Goal: Download file/media: Download file/media

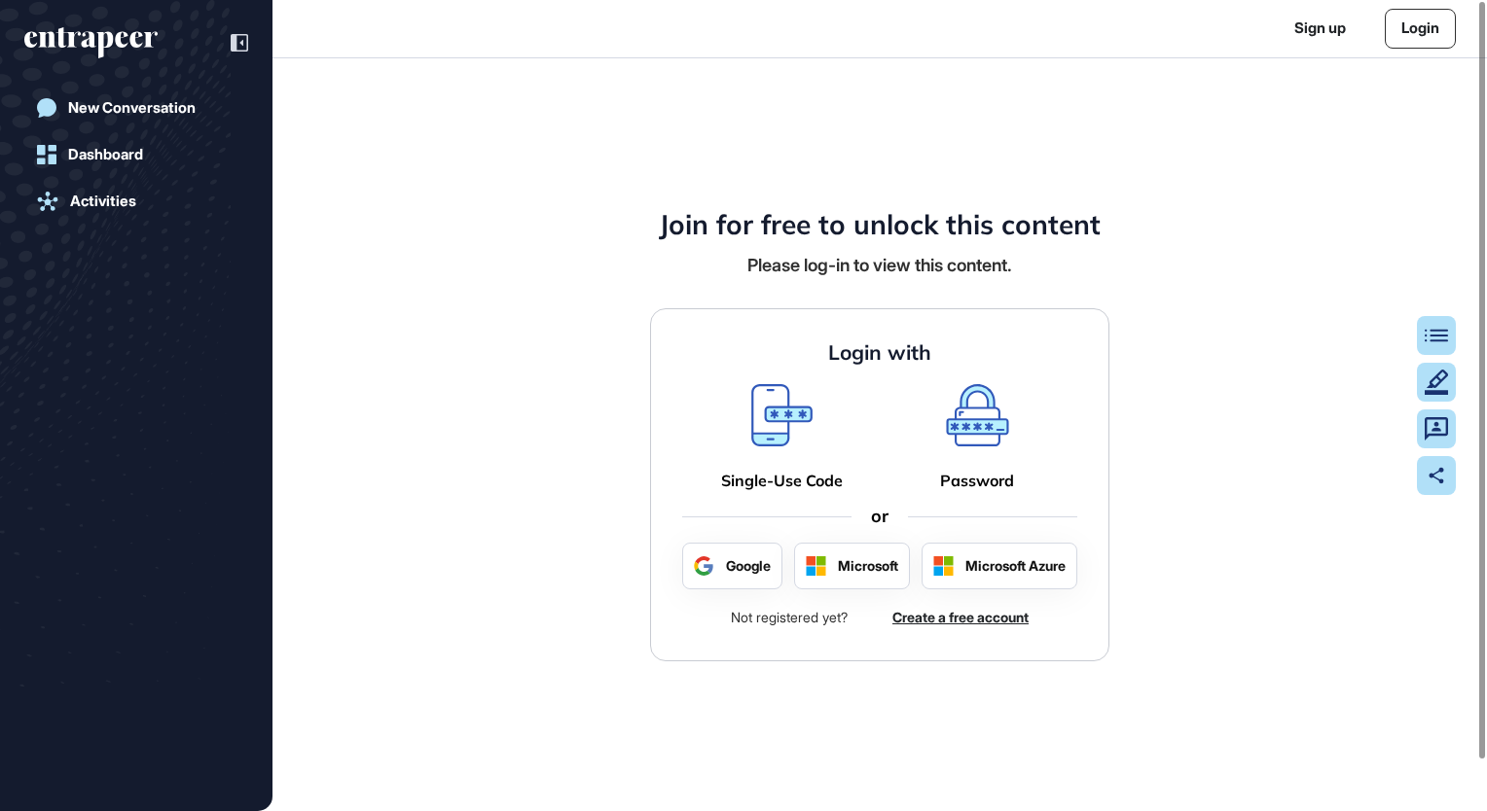
click at [789, 424] on icon at bounding box center [781, 415] width 61 height 62
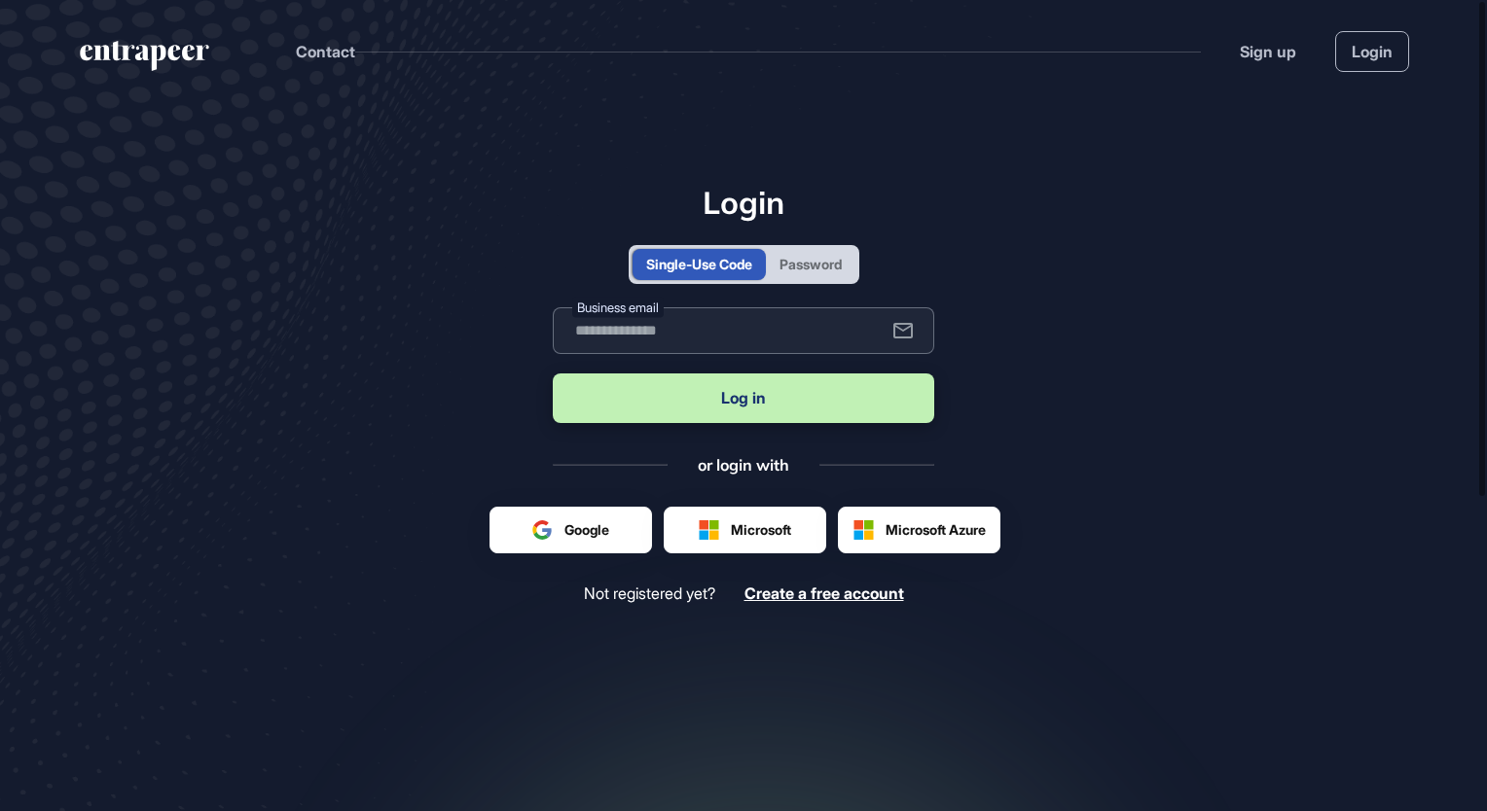
click at [765, 337] on input "text" at bounding box center [743, 330] width 381 height 47
type input "**********"
click at [844, 379] on button "Log in" at bounding box center [743, 399] width 381 height 50
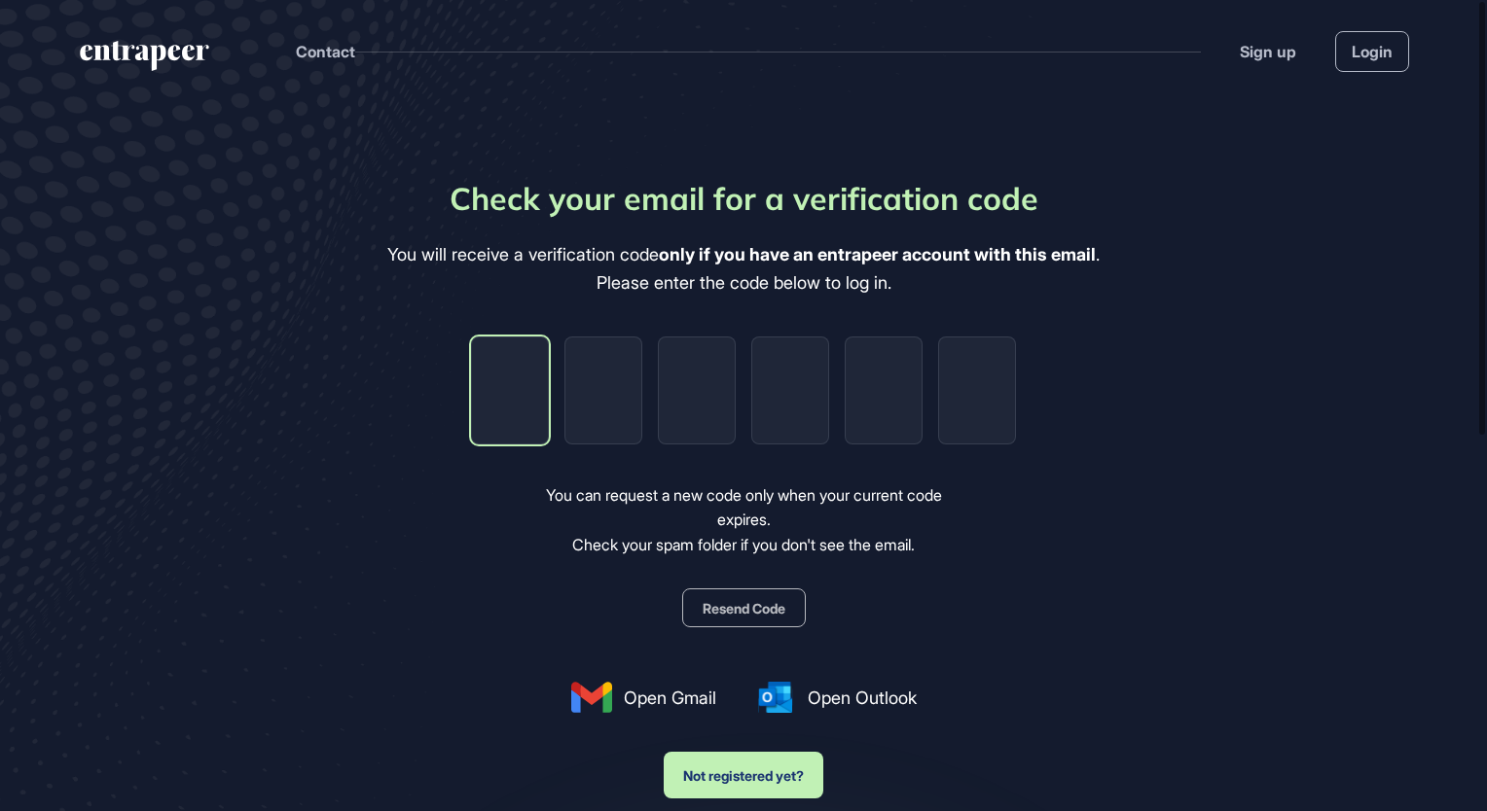
click at [494, 403] on input "tel" at bounding box center [510, 391] width 78 height 108
paste input "*"
type input "*"
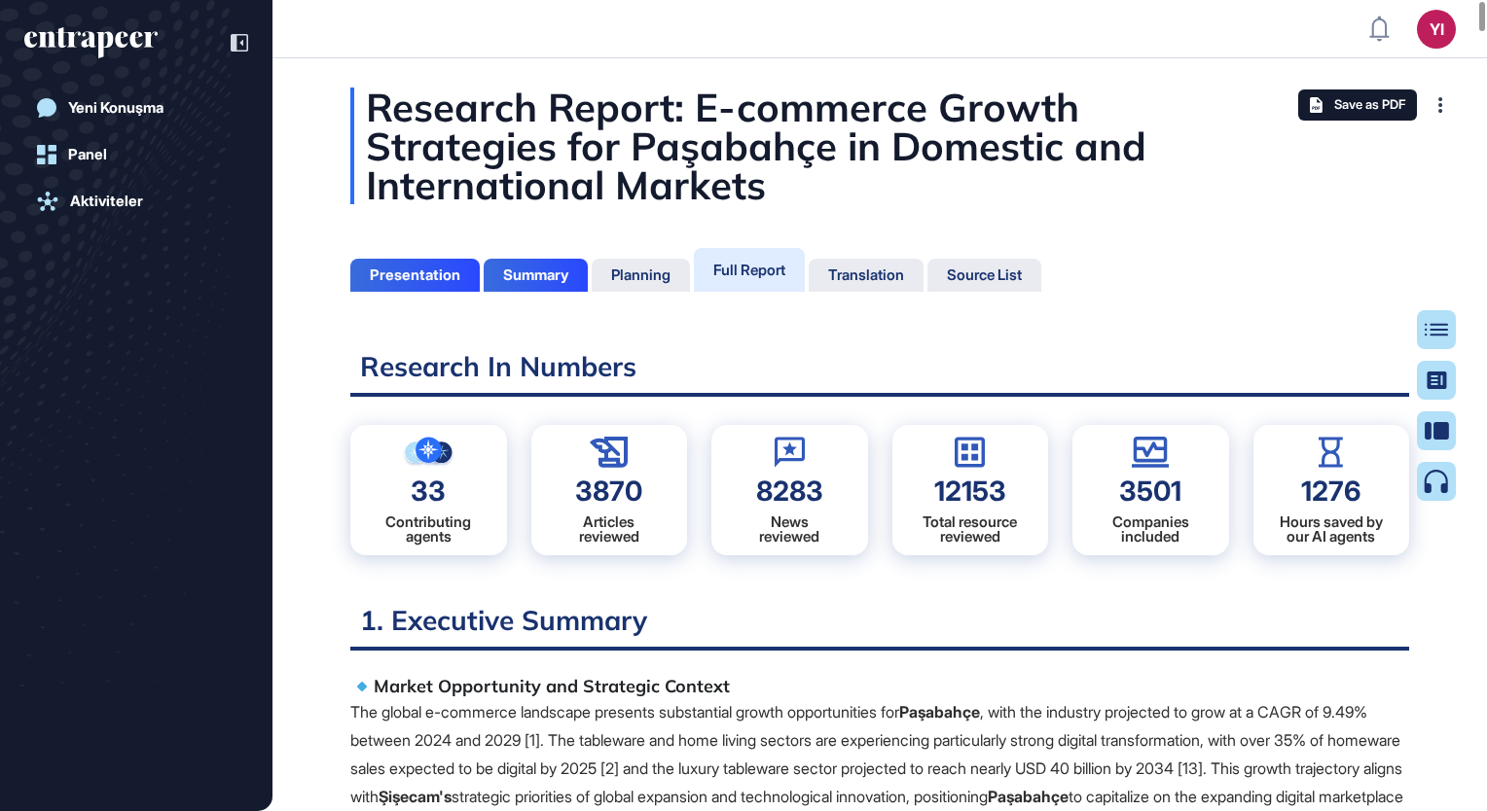
scroll to position [9, 0]
click at [1334, 103] on span "Save as PDF" at bounding box center [1369, 105] width 71 height 16
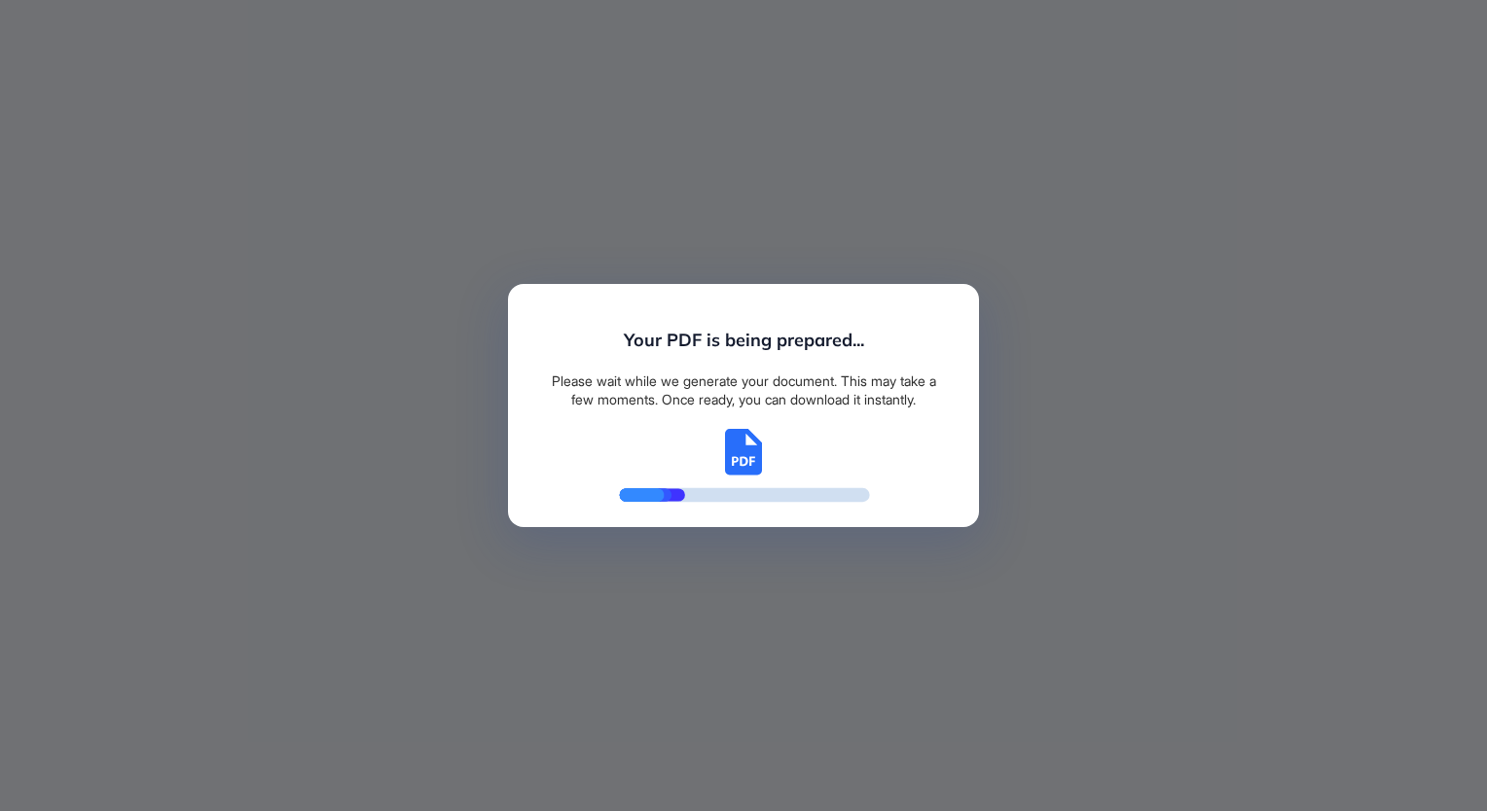
scroll to position [9, 0]
